Goal: Navigation & Orientation: Find specific page/section

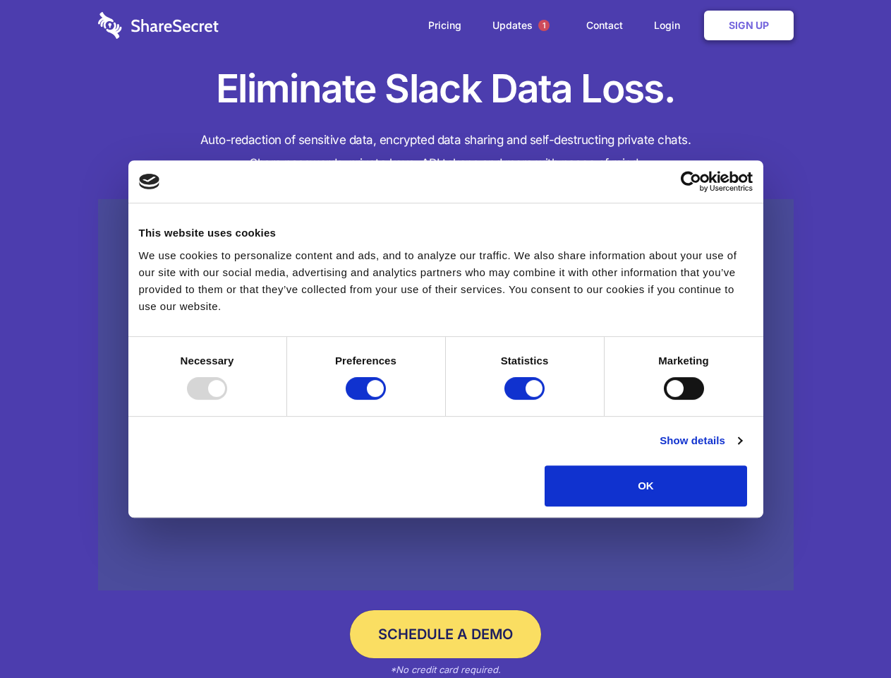
click at [227, 399] on div at bounding box center [207, 388] width 40 height 23
click at [386, 399] on input "Preferences" at bounding box center [366, 388] width 40 height 23
checkbox input "false"
click at [527, 399] on input "Statistics" at bounding box center [525, 388] width 40 height 23
checkbox input "false"
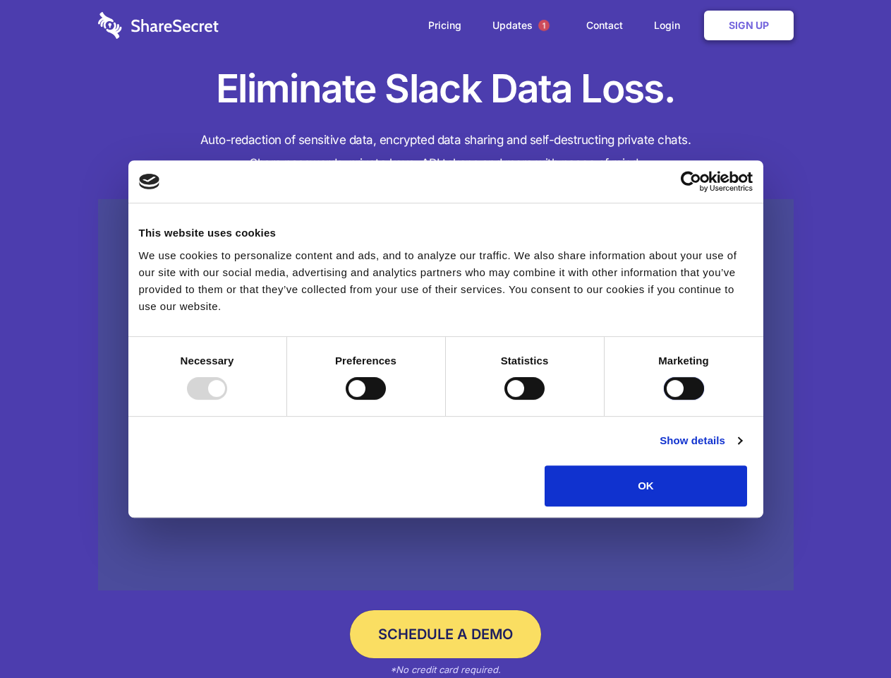
click at [664, 399] on input "Marketing" at bounding box center [684, 388] width 40 height 23
checkbox input "true"
click at [742, 449] on link "Show details" at bounding box center [701, 440] width 82 height 17
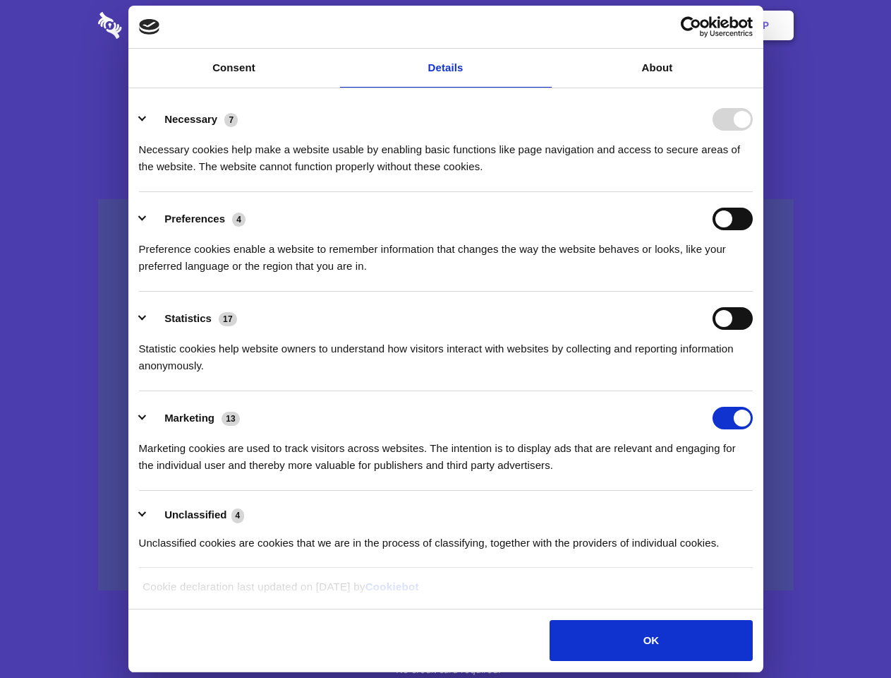
click at [753, 192] on li "Necessary 7 Necessary cookies help make a website usable by enabling basic func…" at bounding box center [446, 142] width 614 height 100
click at [543, 25] on span "1" at bounding box center [544, 25] width 11 height 11
